Goal: Check status: Check status

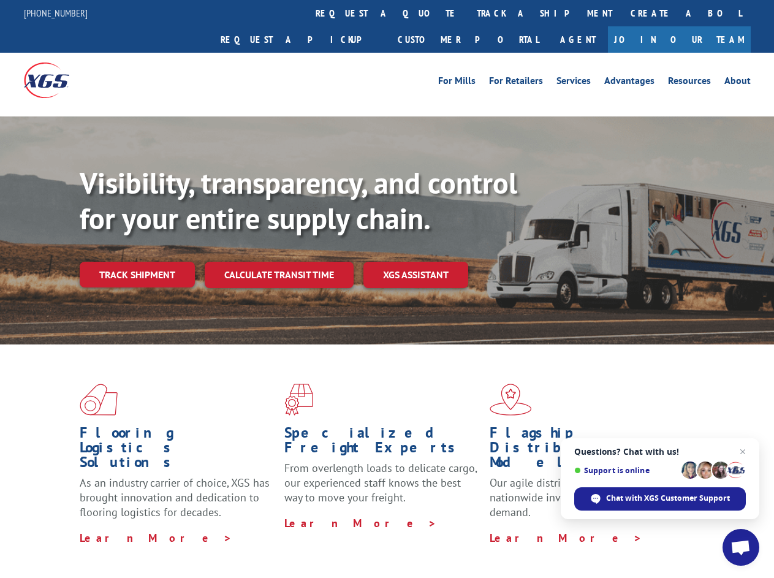
click at [387, 289] on div "Visibility, transparency, and control for your entire supply chain. Track shipm…" at bounding box center [427, 250] width 694 height 171
click at [468, 13] on link "track a shipment" at bounding box center [545, 13] width 154 height 26
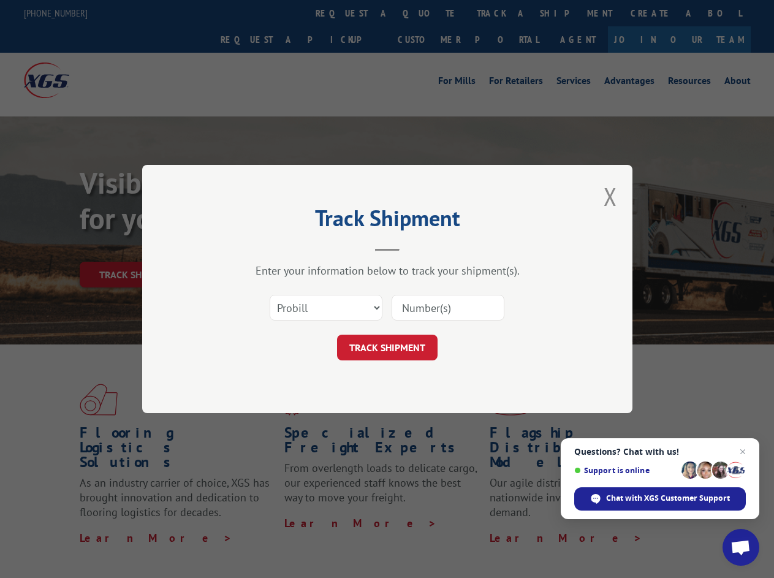
click at [428, 13] on div "Track Shipment Enter your information below to track your shipment(s). Select c…" at bounding box center [387, 289] width 774 height 578
click at [504, 13] on div "Track Shipment Enter your information below to track your shipment(s). Select c…" at bounding box center [387, 289] width 774 height 578
click at [137, 248] on div "Track Shipment Enter your information below to track your shipment(s). Select c…" at bounding box center [387, 289] width 774 height 578
click at [278, 248] on header "Track Shipment" at bounding box center [387, 231] width 368 height 42
click at [416, 248] on header "Track Shipment" at bounding box center [387, 231] width 368 height 42
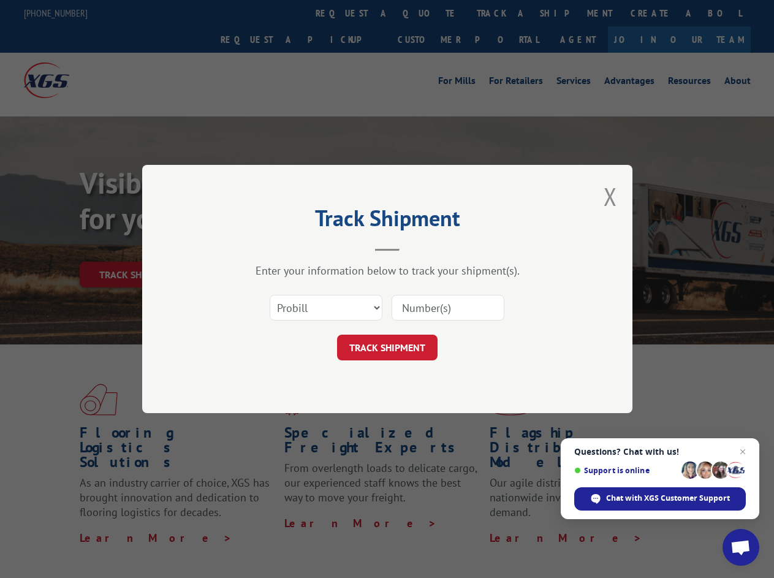
click at [741, 547] on span "Open chat" at bounding box center [741, 548] width 20 height 17
